Goal: Information Seeking & Learning: Understand process/instructions

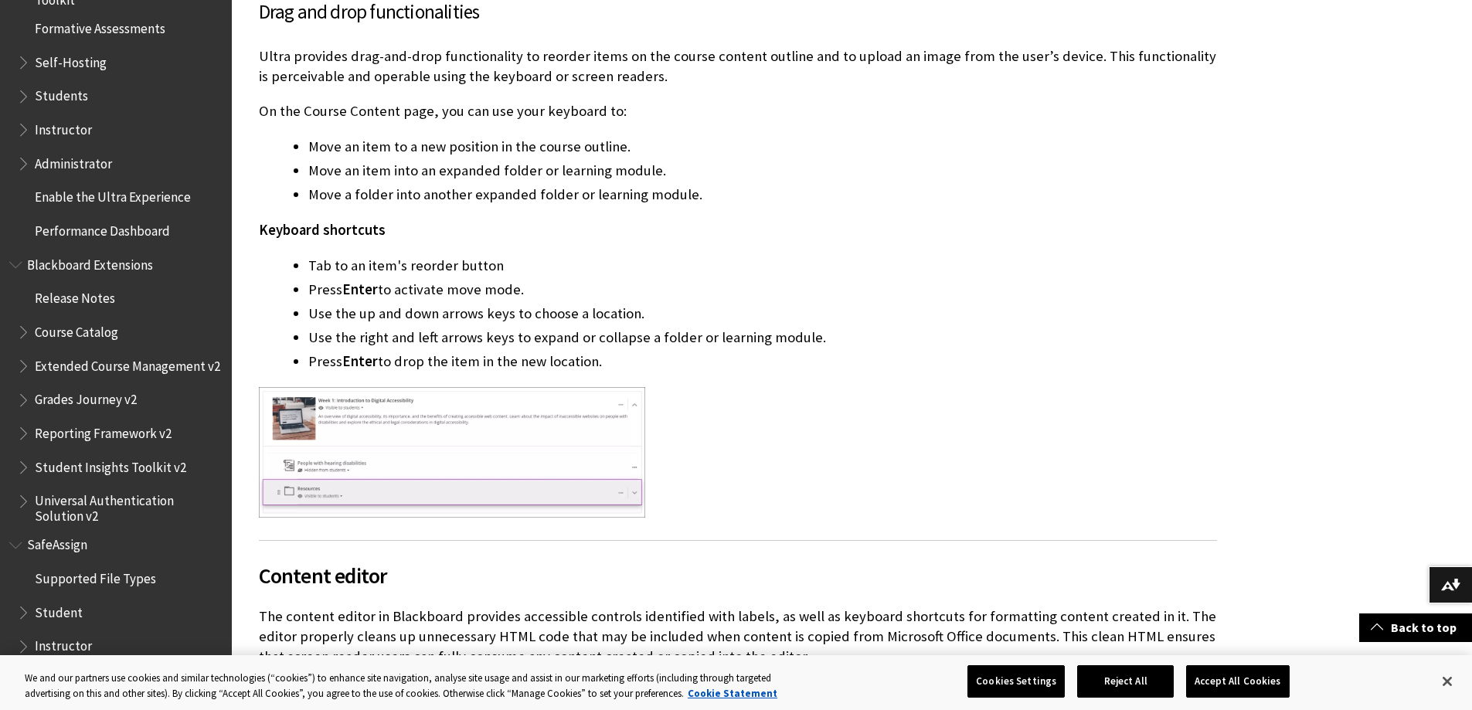
scroll to position [3400, 0]
click at [27, 547] on span "SafeAssign" at bounding box center [57, 542] width 60 height 21
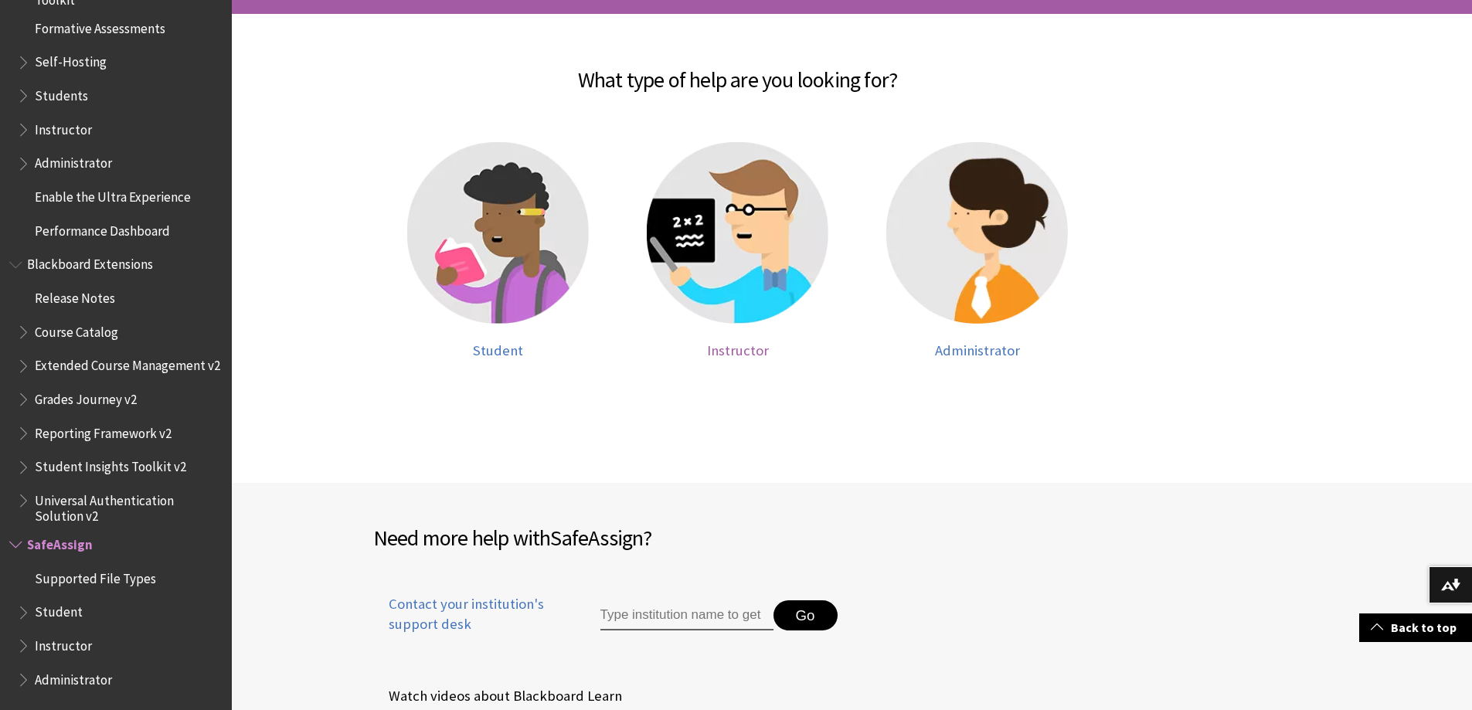
scroll to position [386, 0]
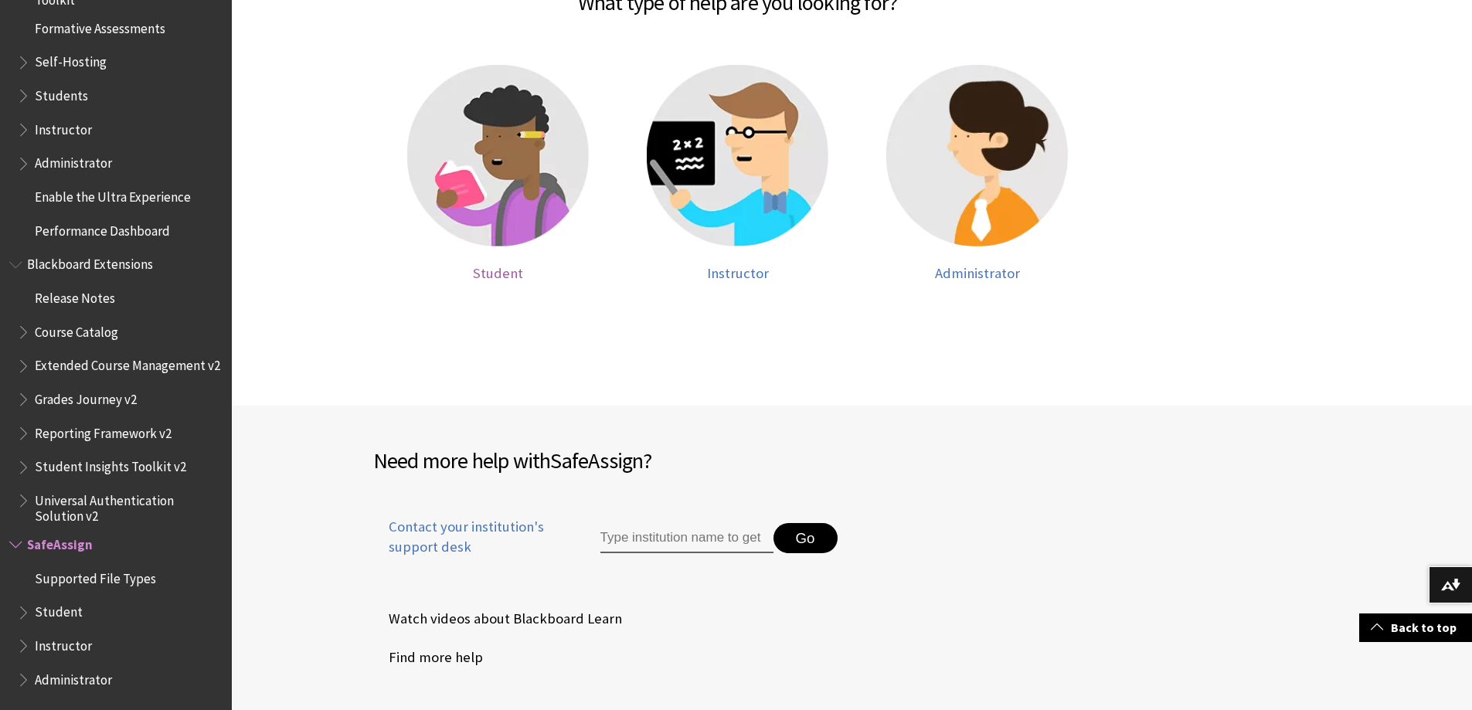
click at [482, 148] on img at bounding box center [498, 156] width 182 height 182
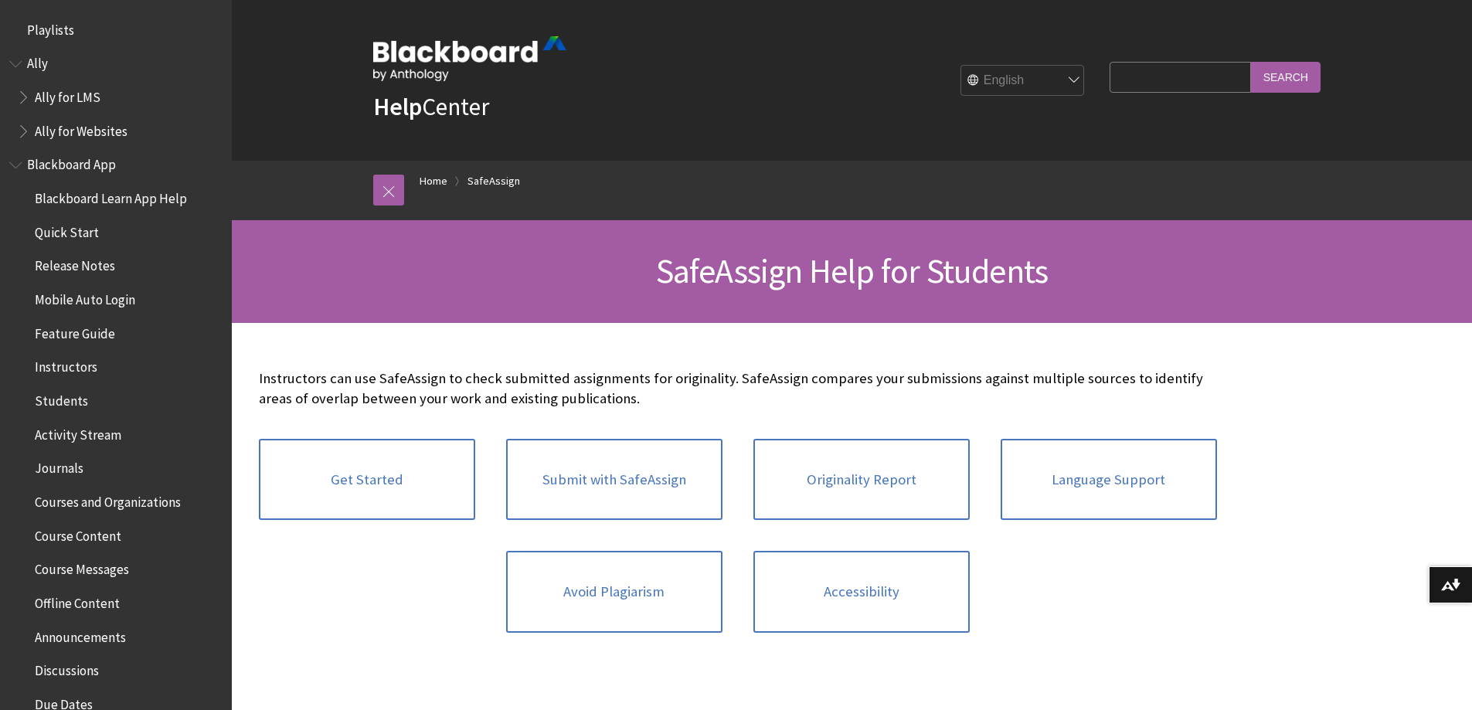
scroll to position [1641, 0]
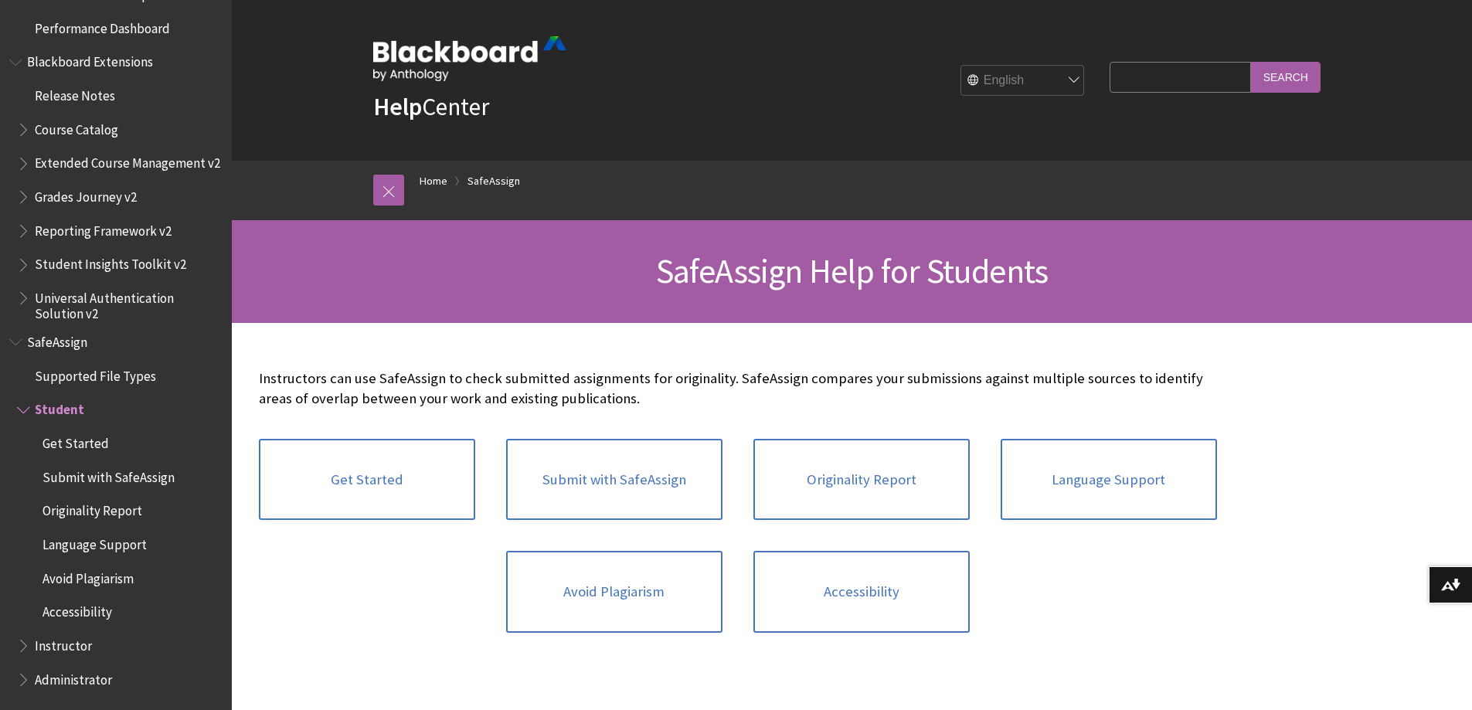
click at [311, 383] on p "Instructors can use SafeAssign to check submitted assignments for originality. …" at bounding box center [738, 389] width 958 height 40
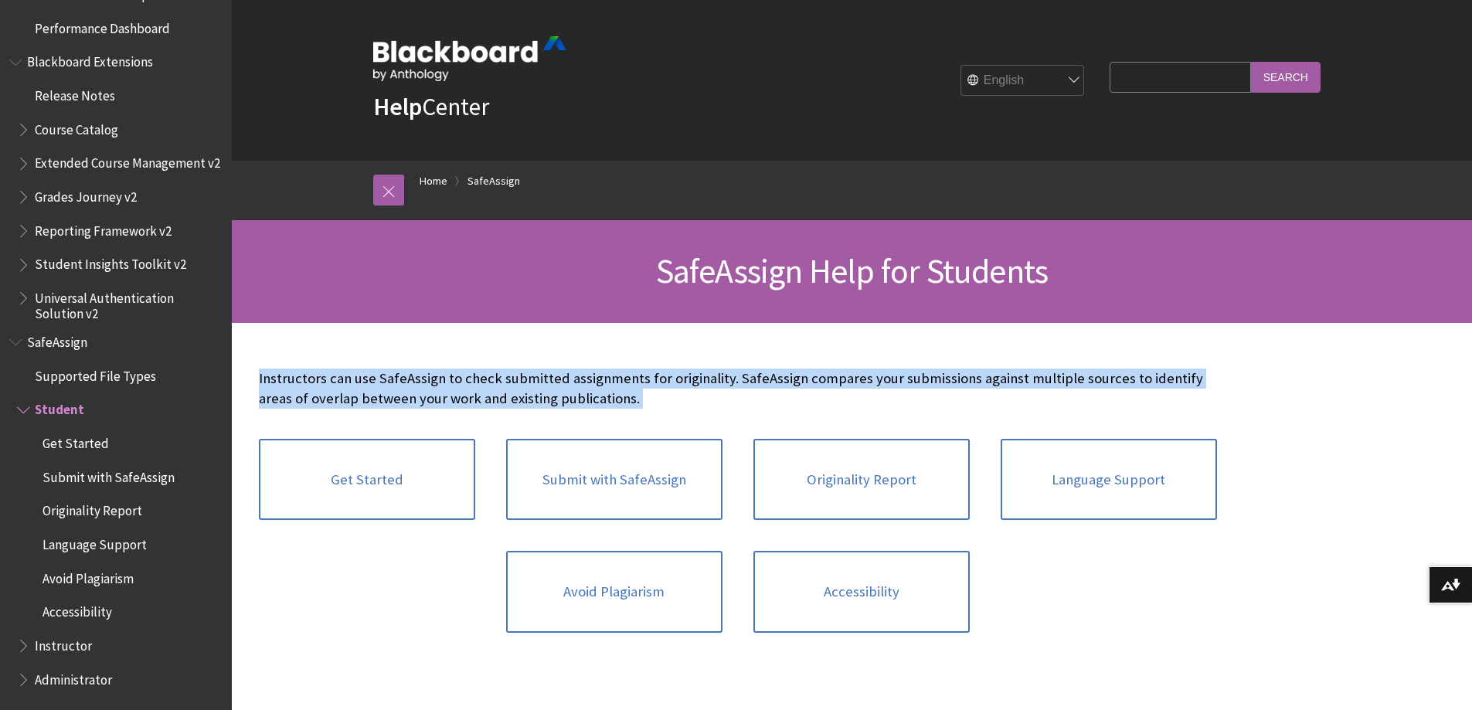
click at [311, 383] on p "Instructors can use SafeAssign to check submitted assignments for originality. …" at bounding box center [738, 389] width 958 height 40
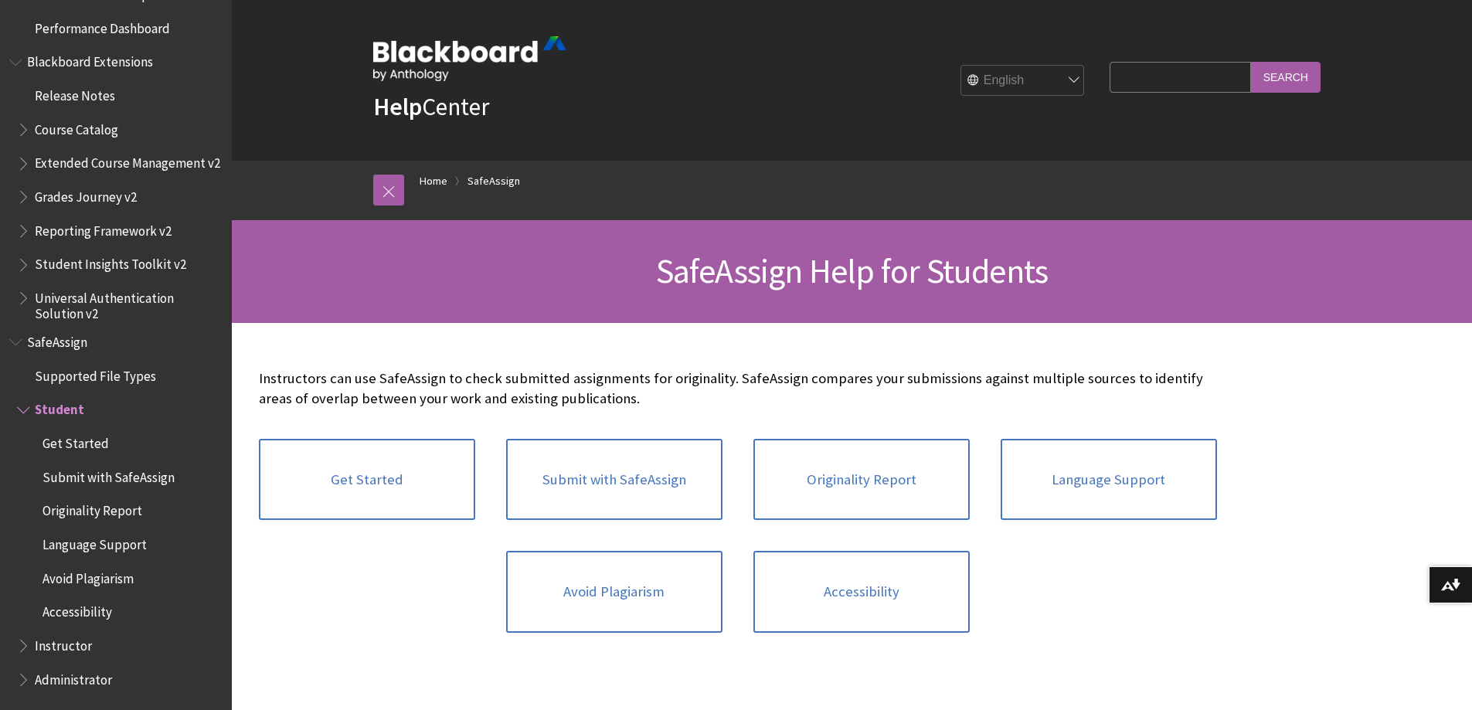
drag, startPoint x: 311, startPoint y: 383, endPoint x: 1130, endPoint y: 607, distance: 848.4
click at [1113, 595] on div "Get Started Submit with SafeAssign Originality Report Language Support Avoid Pl…" at bounding box center [737, 535] width 989 height 225
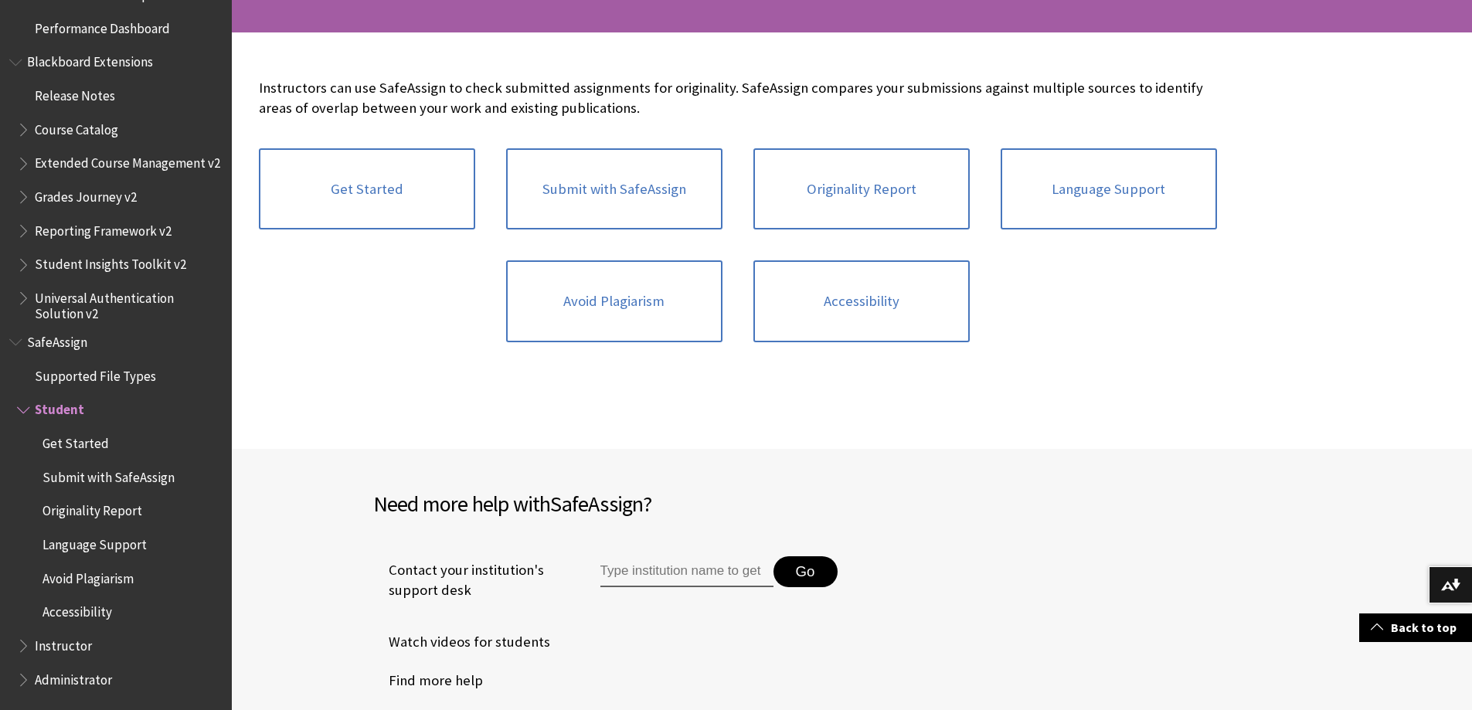
scroll to position [155, 0]
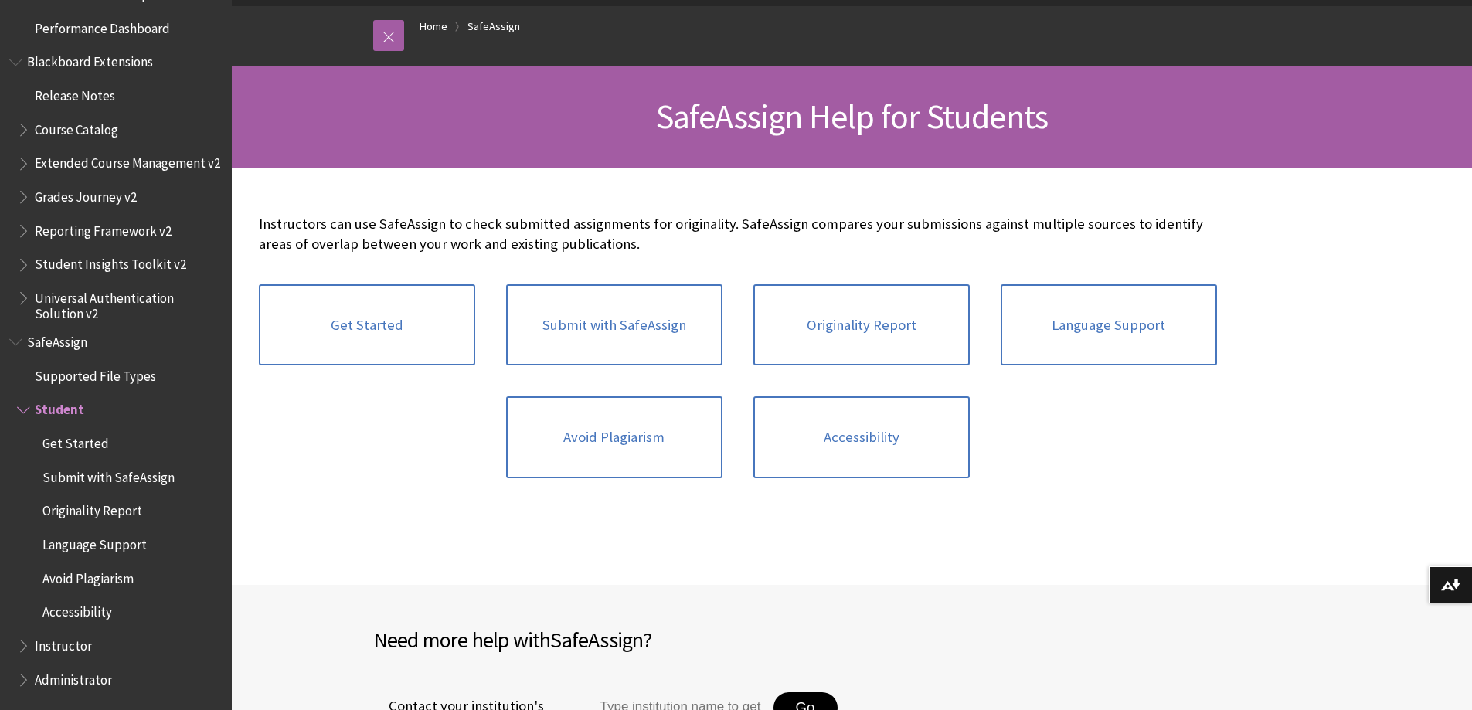
click at [473, 231] on p "Instructors can use SafeAssign to check submitted assignments for originality. …" at bounding box center [738, 234] width 958 height 40
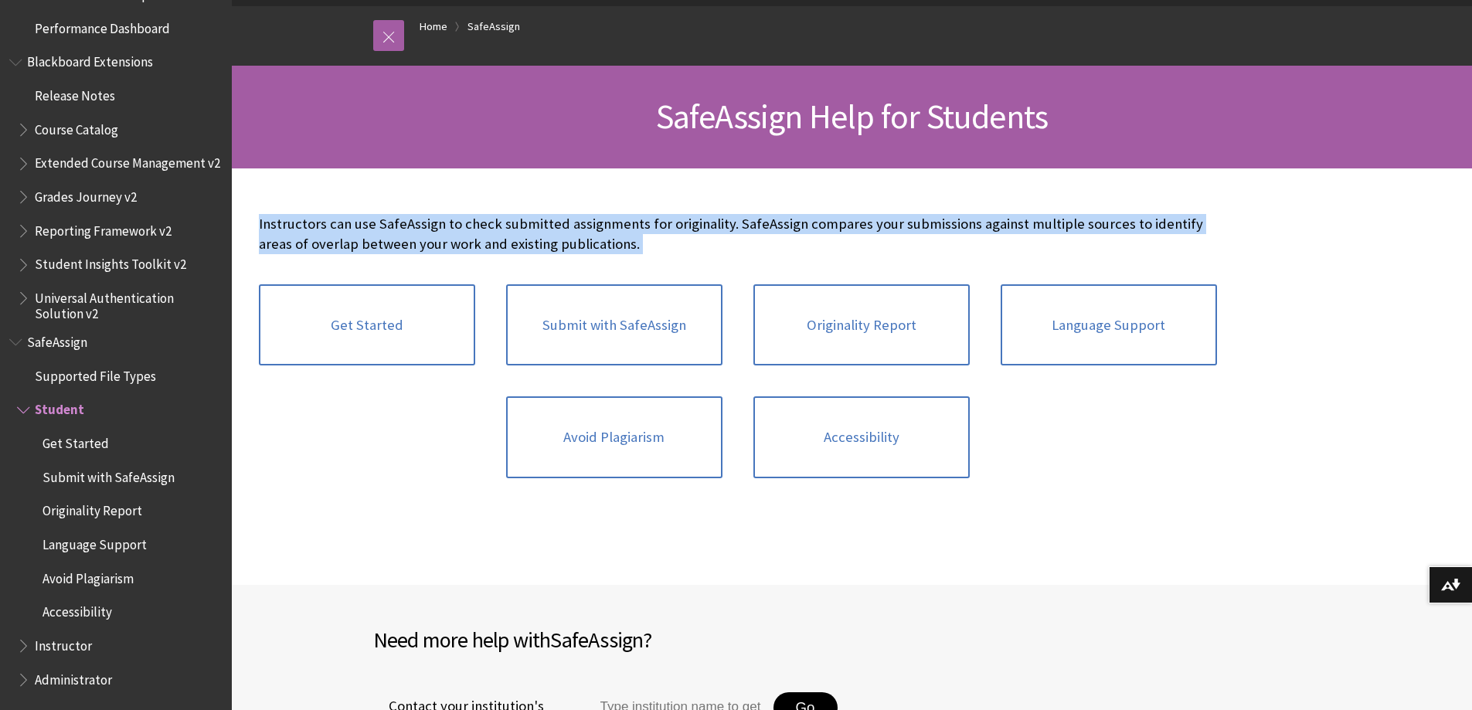
click at [473, 231] on p "Instructors can use SafeAssign to check submitted assignments for originality. …" at bounding box center [738, 234] width 958 height 40
click at [350, 349] on link "Get Started" at bounding box center [367, 325] width 216 height 82
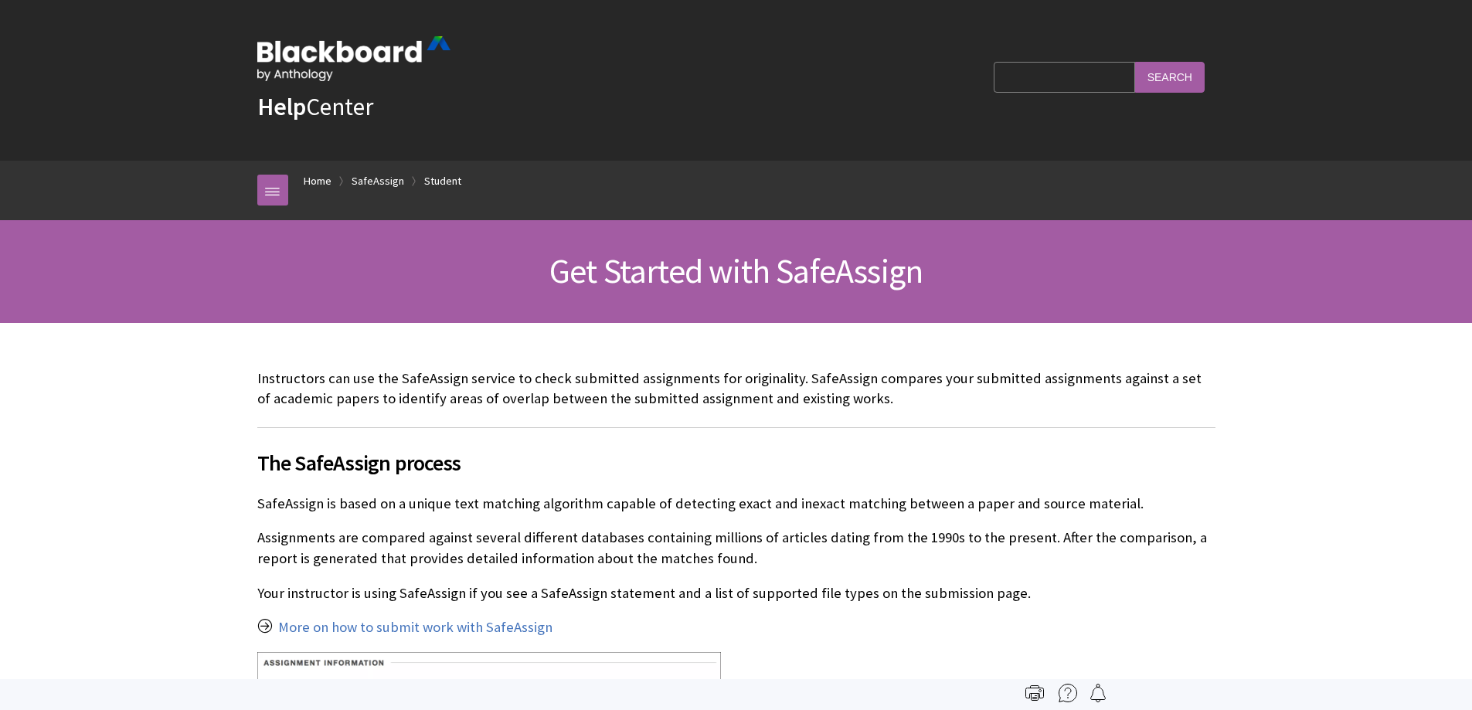
scroll to position [1641, 0]
